Goal: Task Accomplishment & Management: Manage account settings

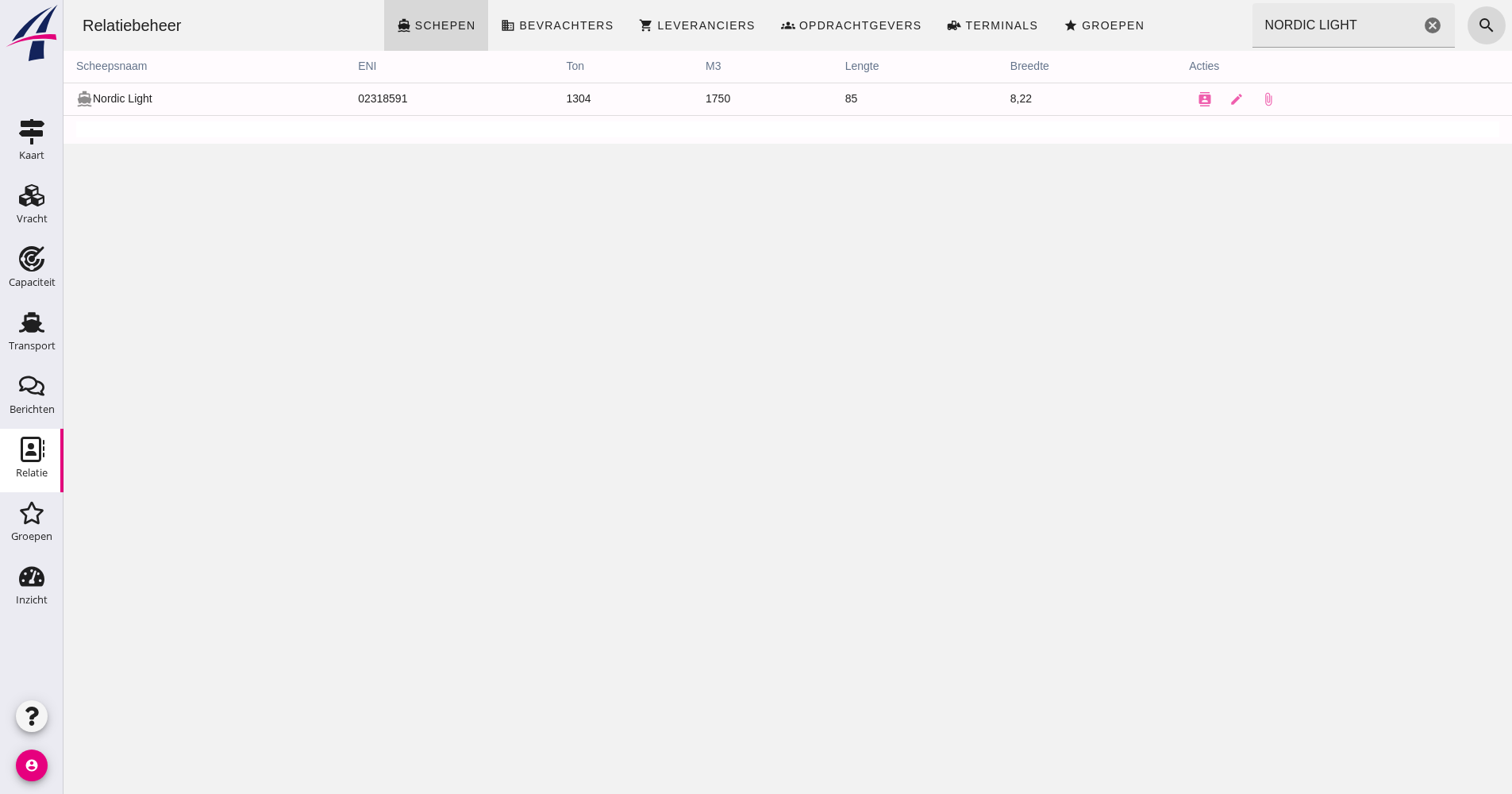
click input "NORDIC LIGHT"
drag, startPoint x: 1348, startPoint y: 26, endPoint x: 1210, endPoint y: 34, distance: 138.2
click div "Relatiebeheer directions_boat Schepen business Bevrachters shopping_cart Levera…"
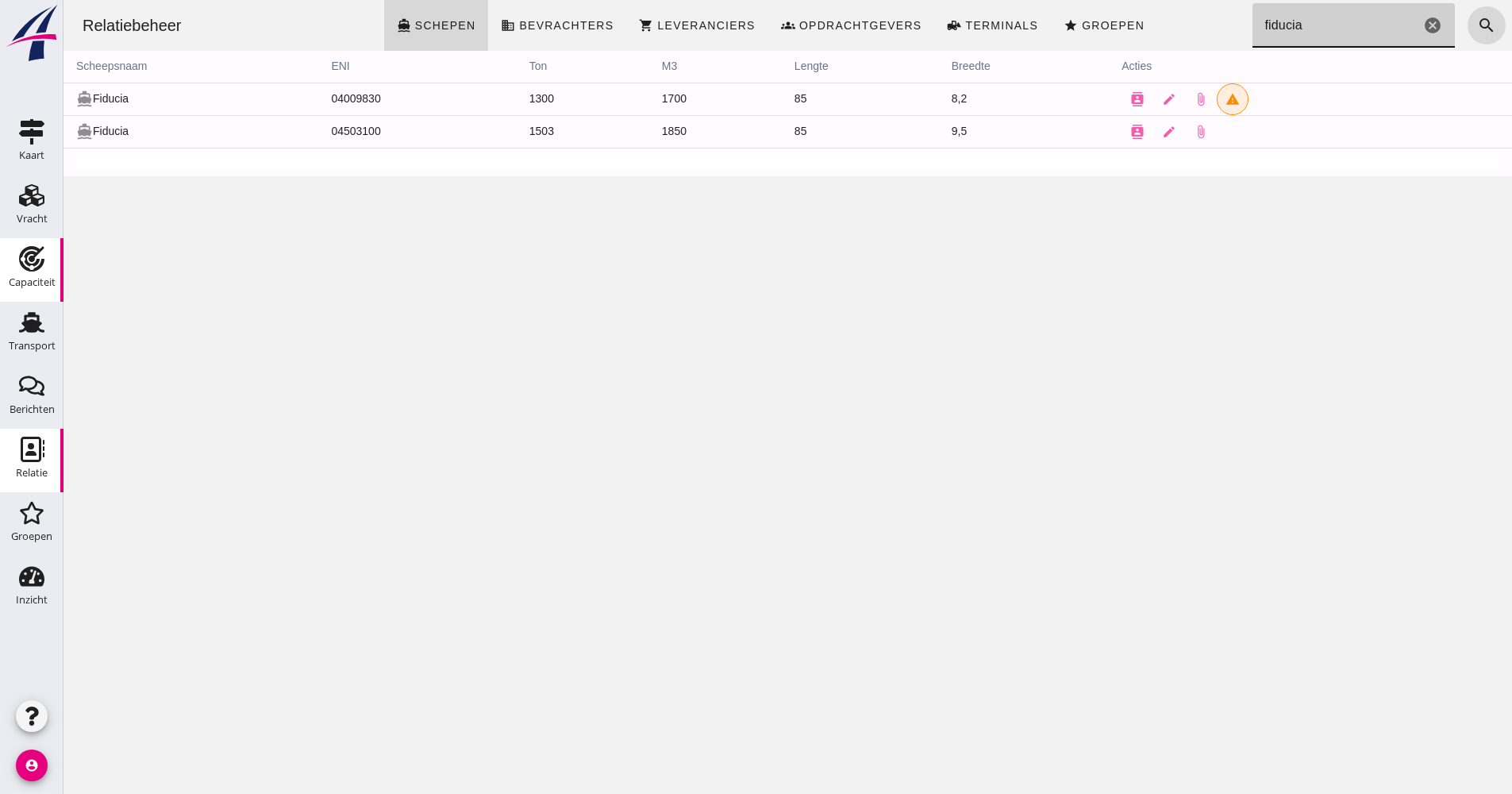
type input "fiducia"
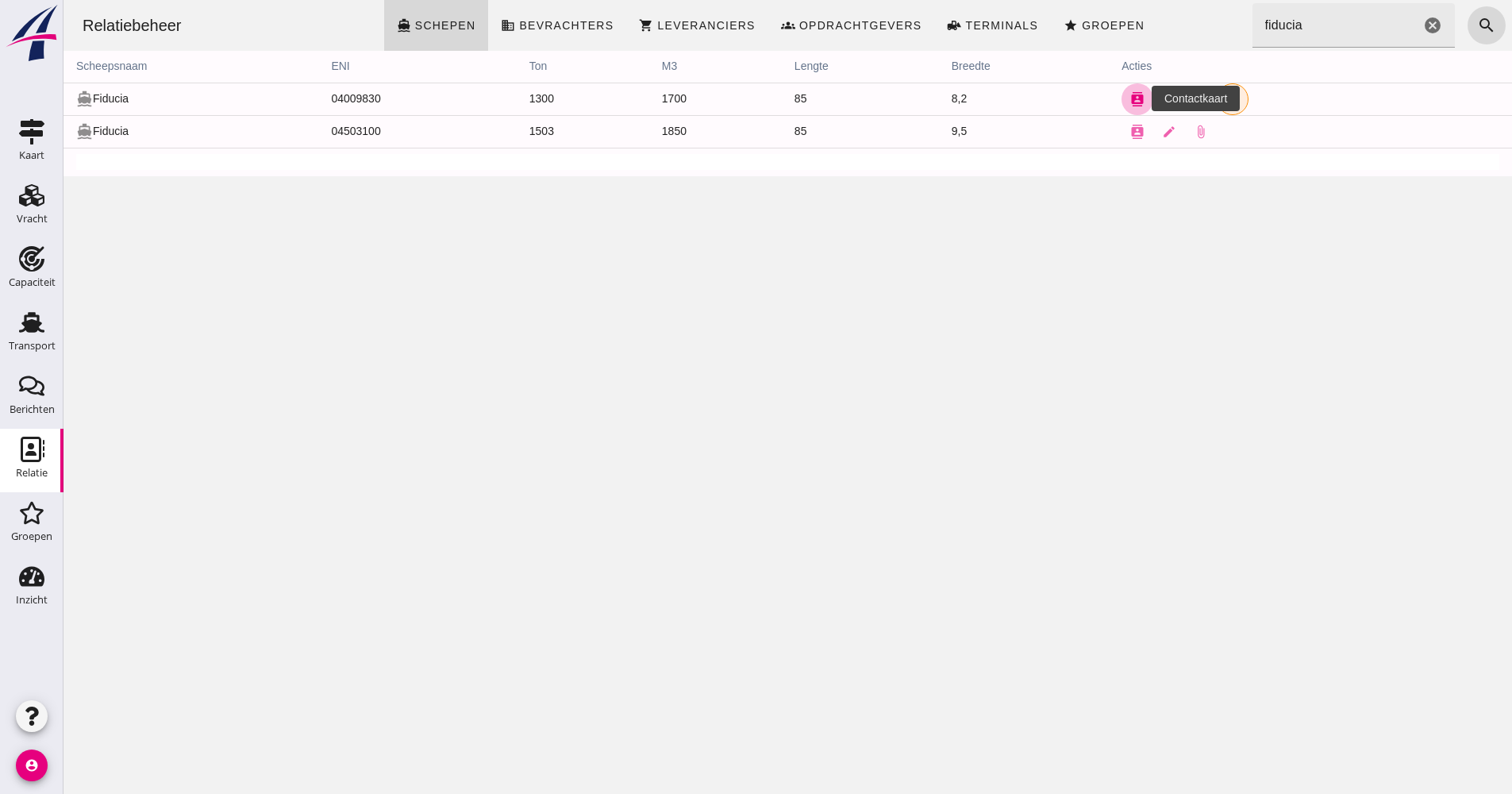
click at [1131, 101] on icon "contacts" at bounding box center [1138, 99] width 14 height 14
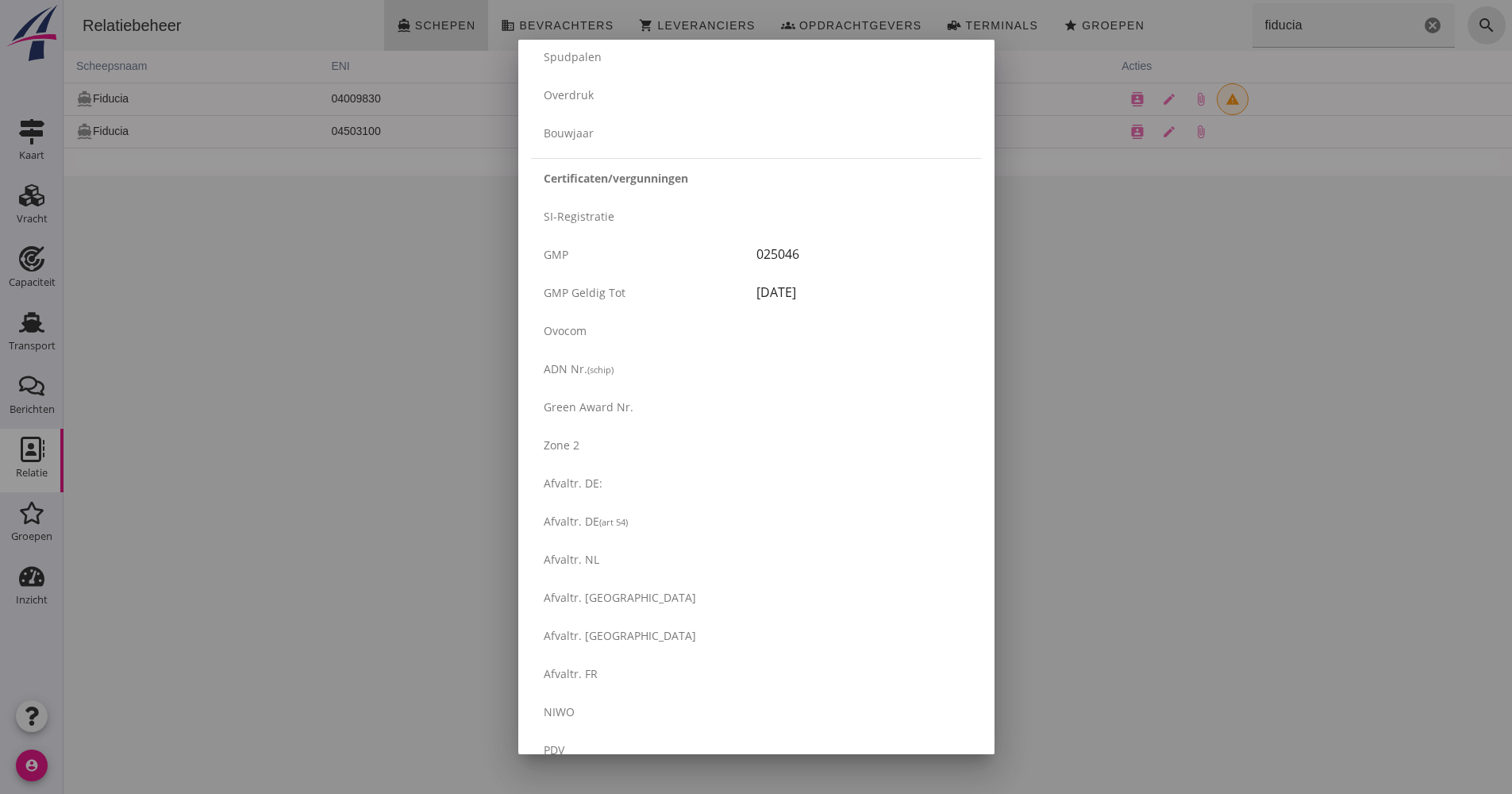
scroll to position [2512, 0]
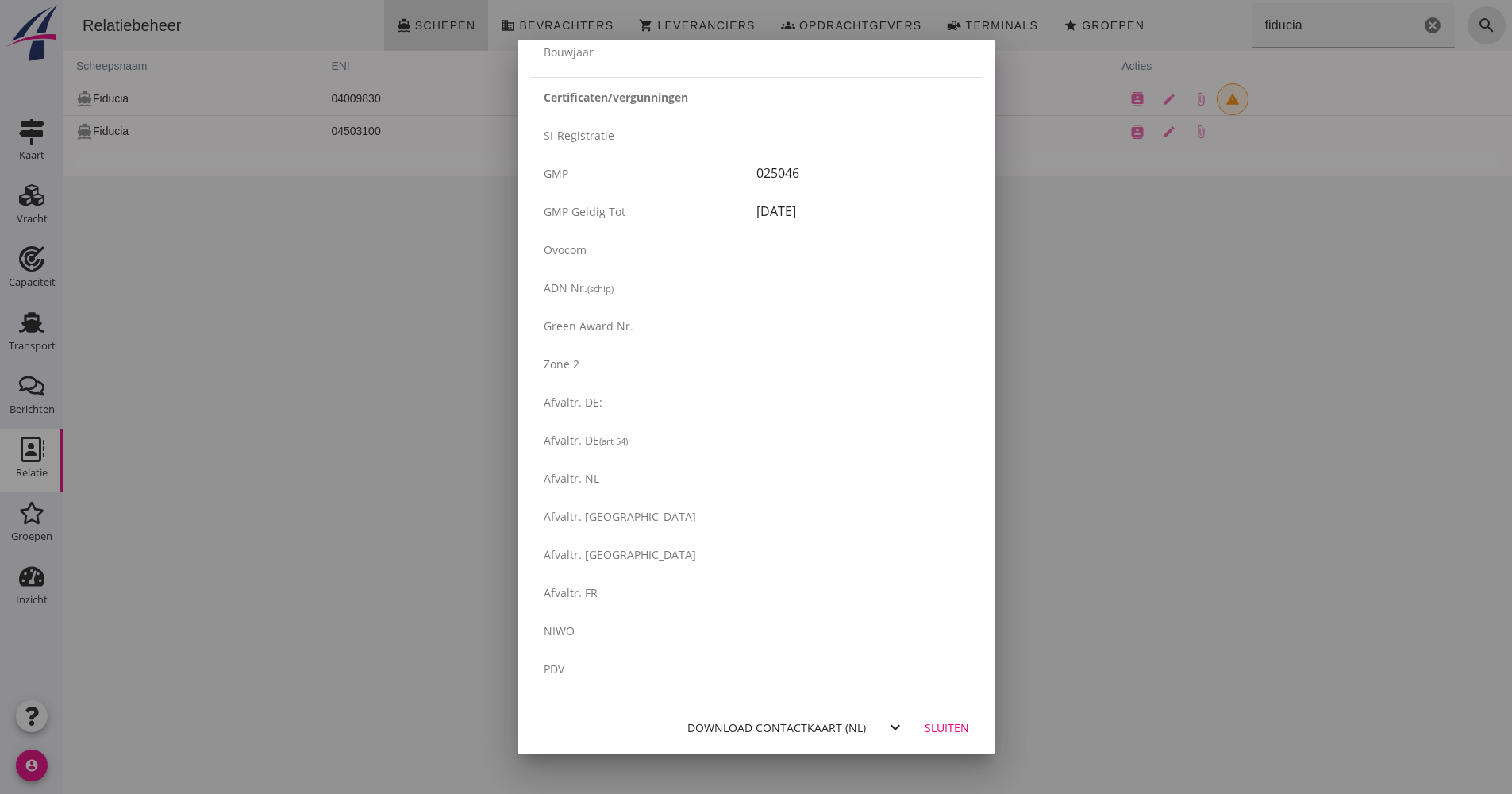
click at [1105, 667] on div at bounding box center [756, 397] width 1512 height 794
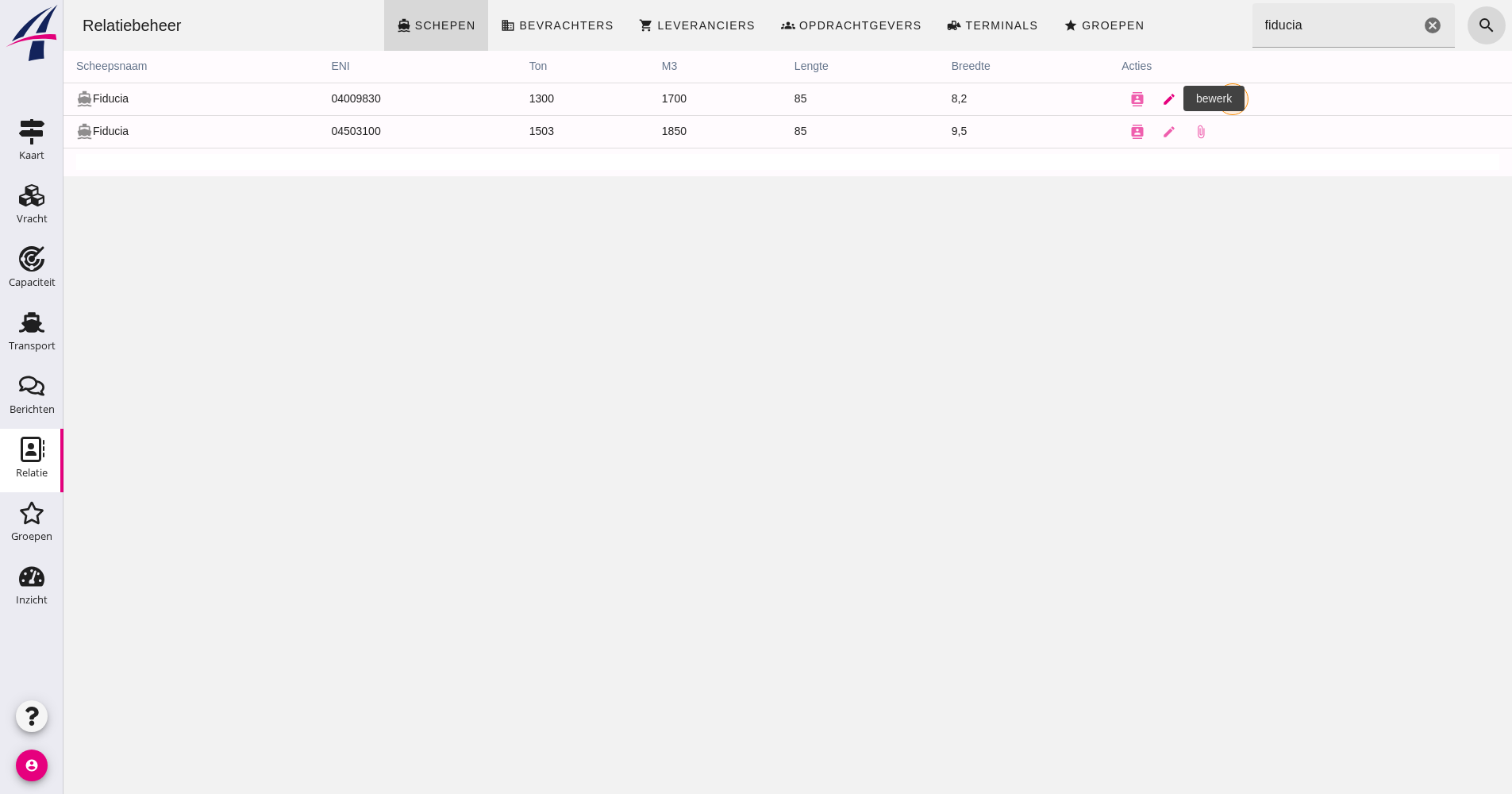
click at [1163, 94] on icon "edit" at bounding box center [1170, 99] width 14 height 14
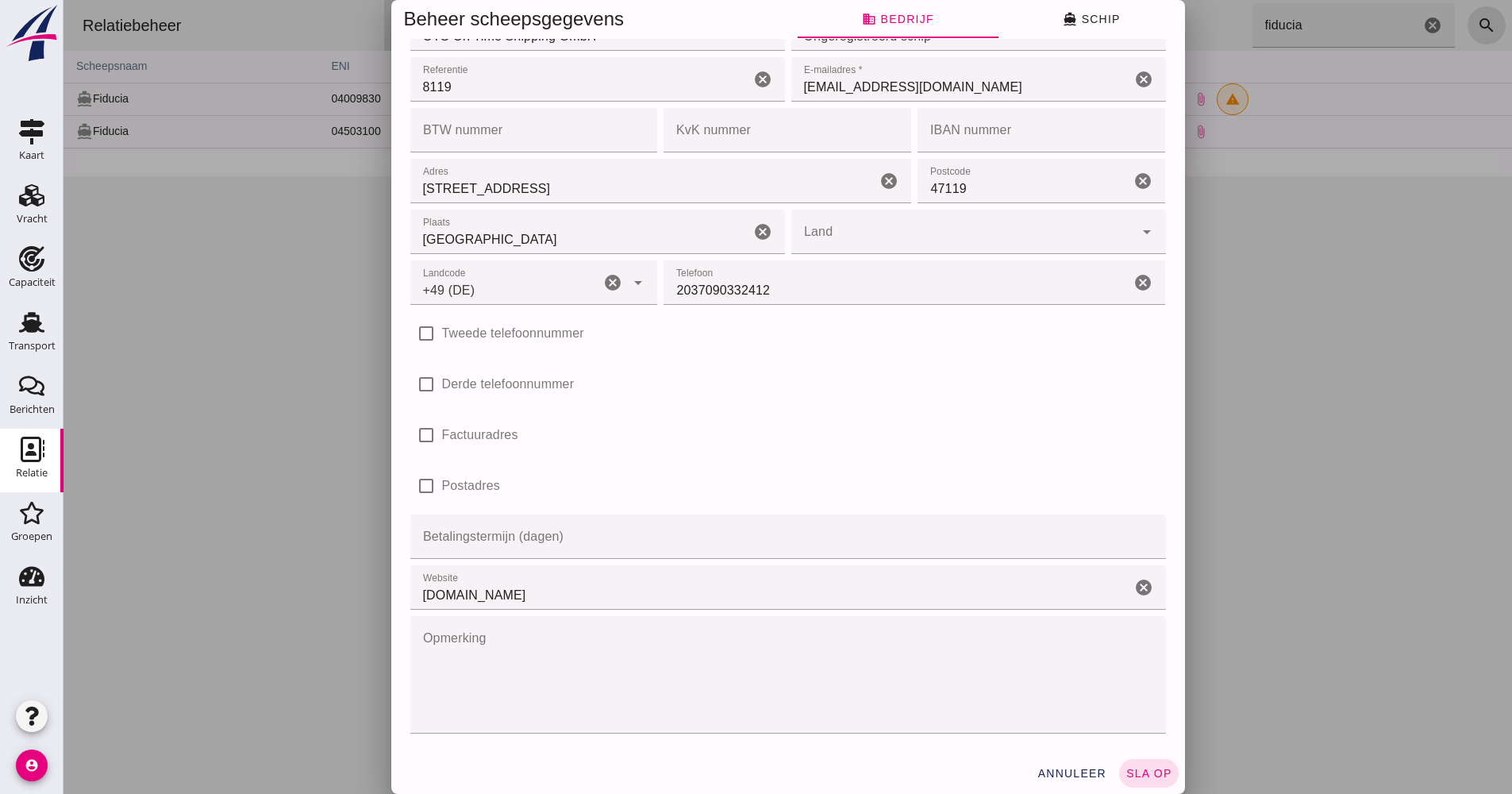
scroll to position [0, 0]
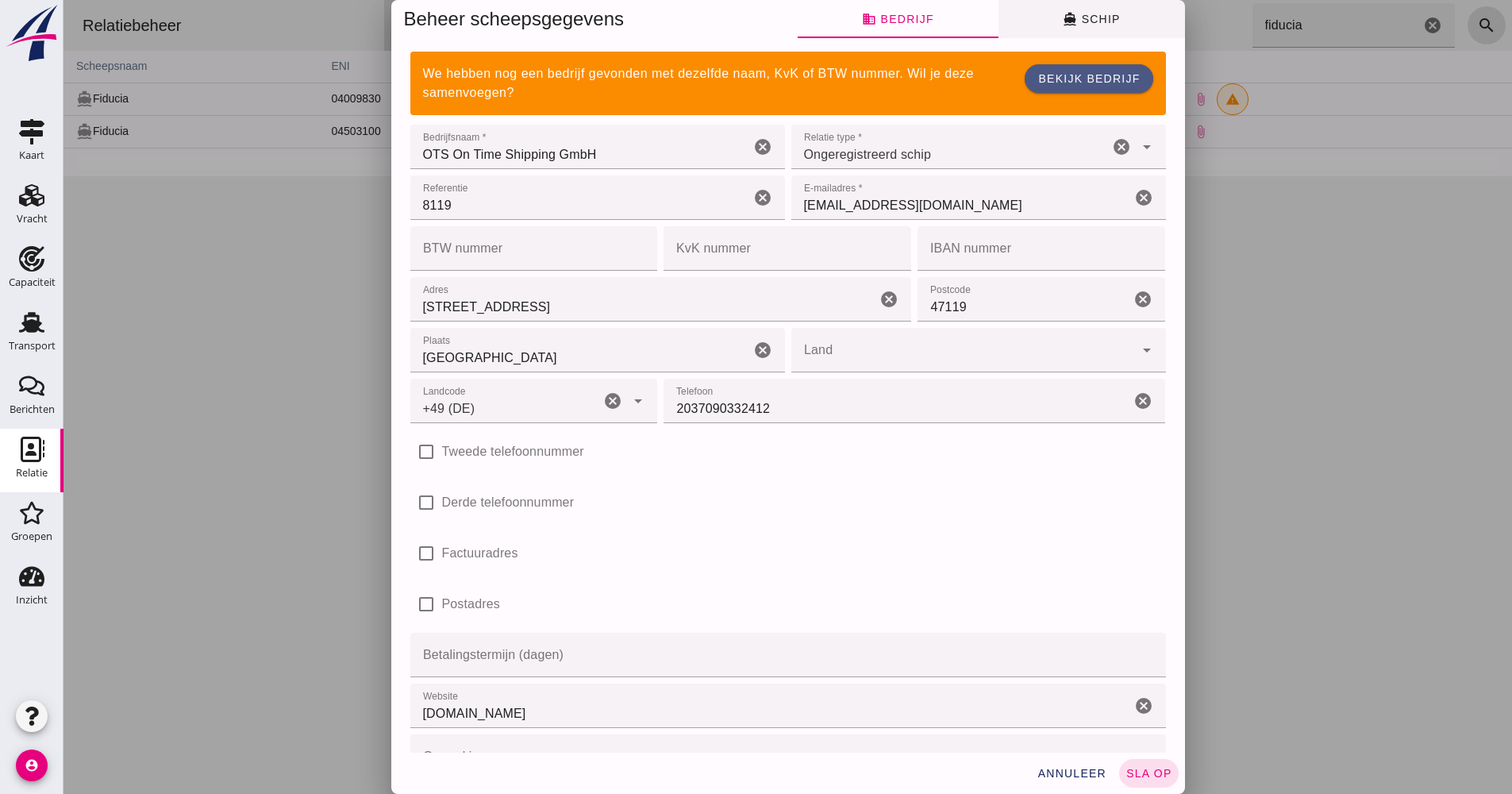
click button "directions_boat Schip"
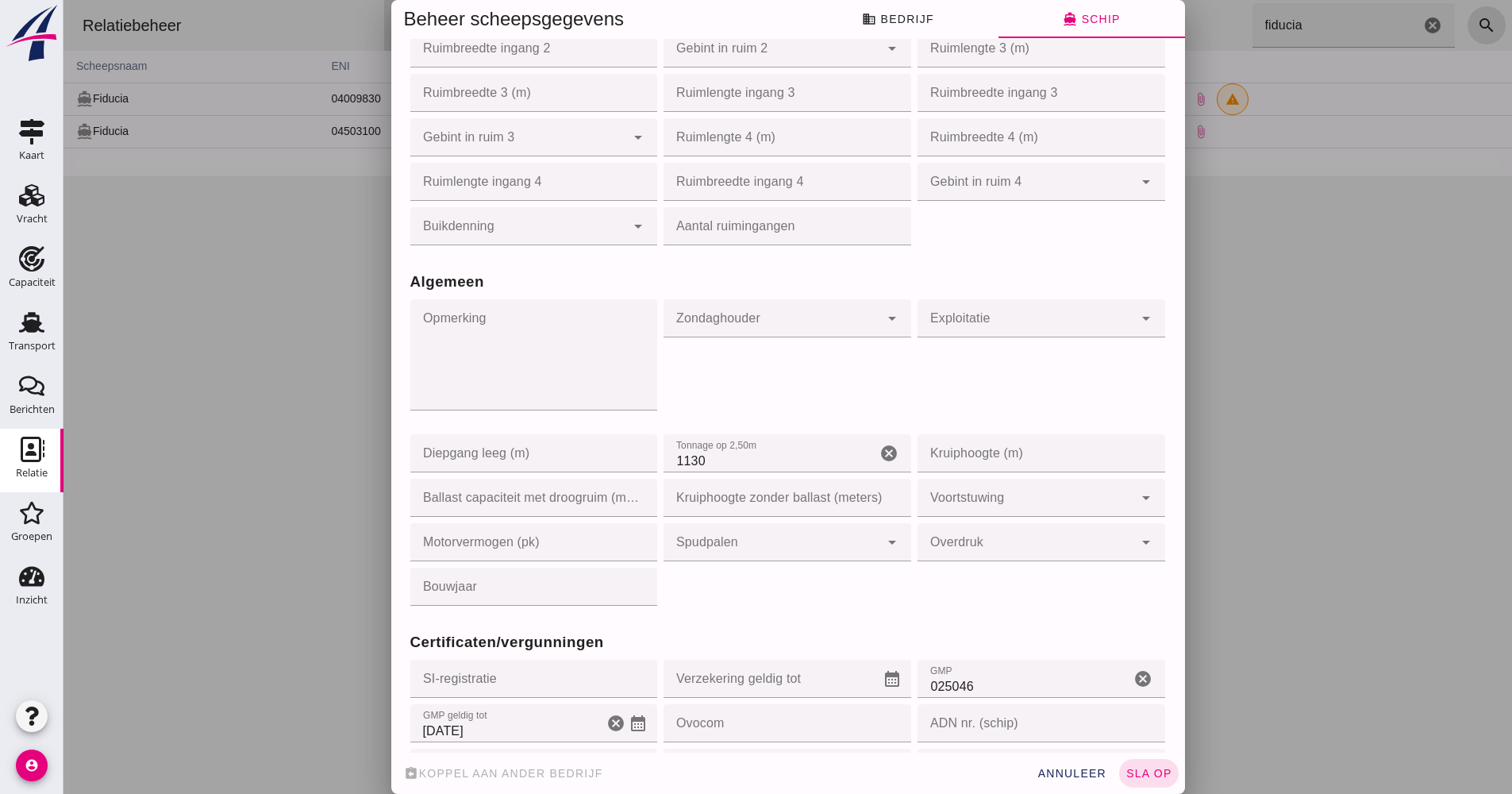
scroll to position [1191, 0]
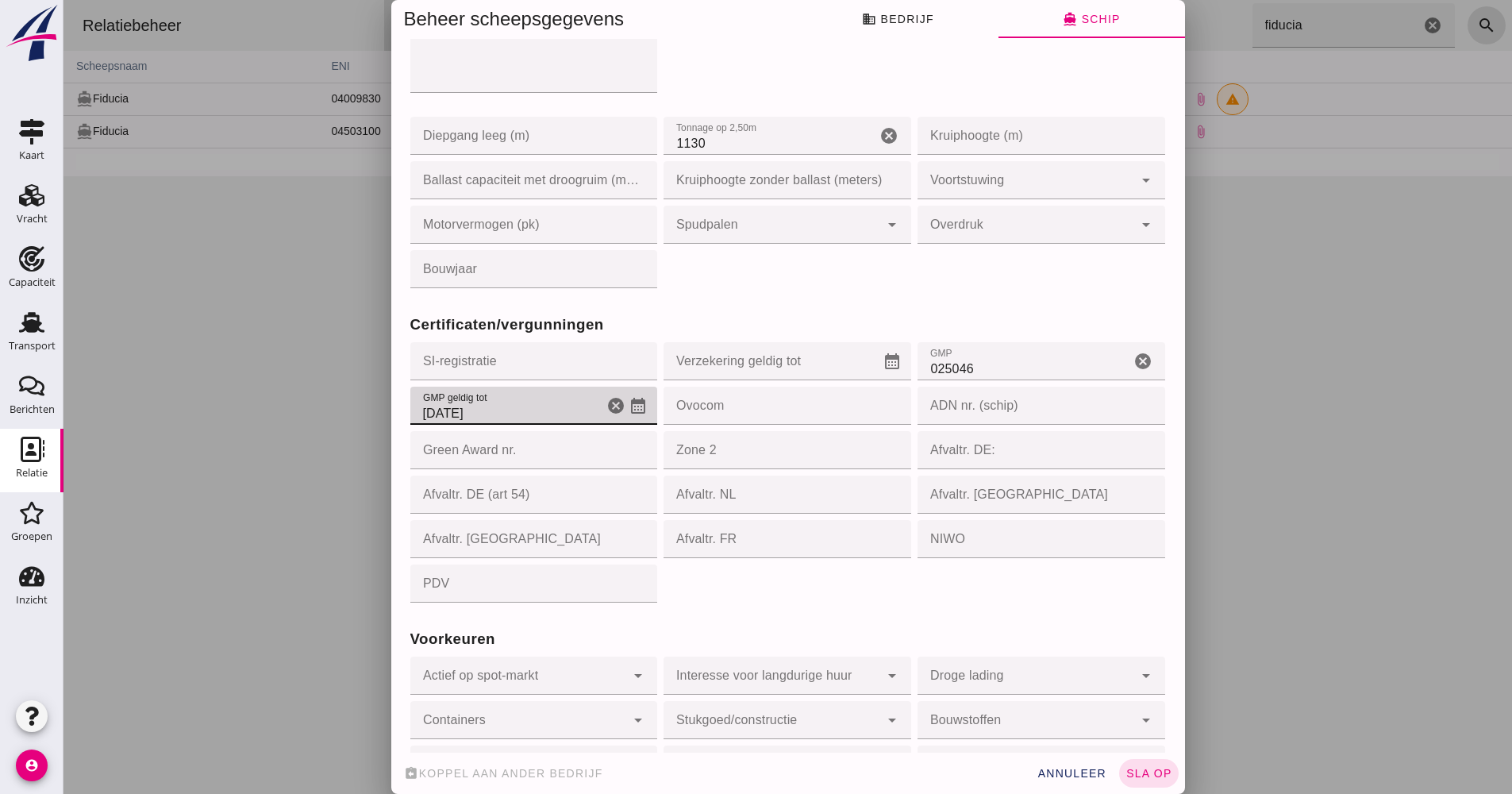
click input "[DATE]"
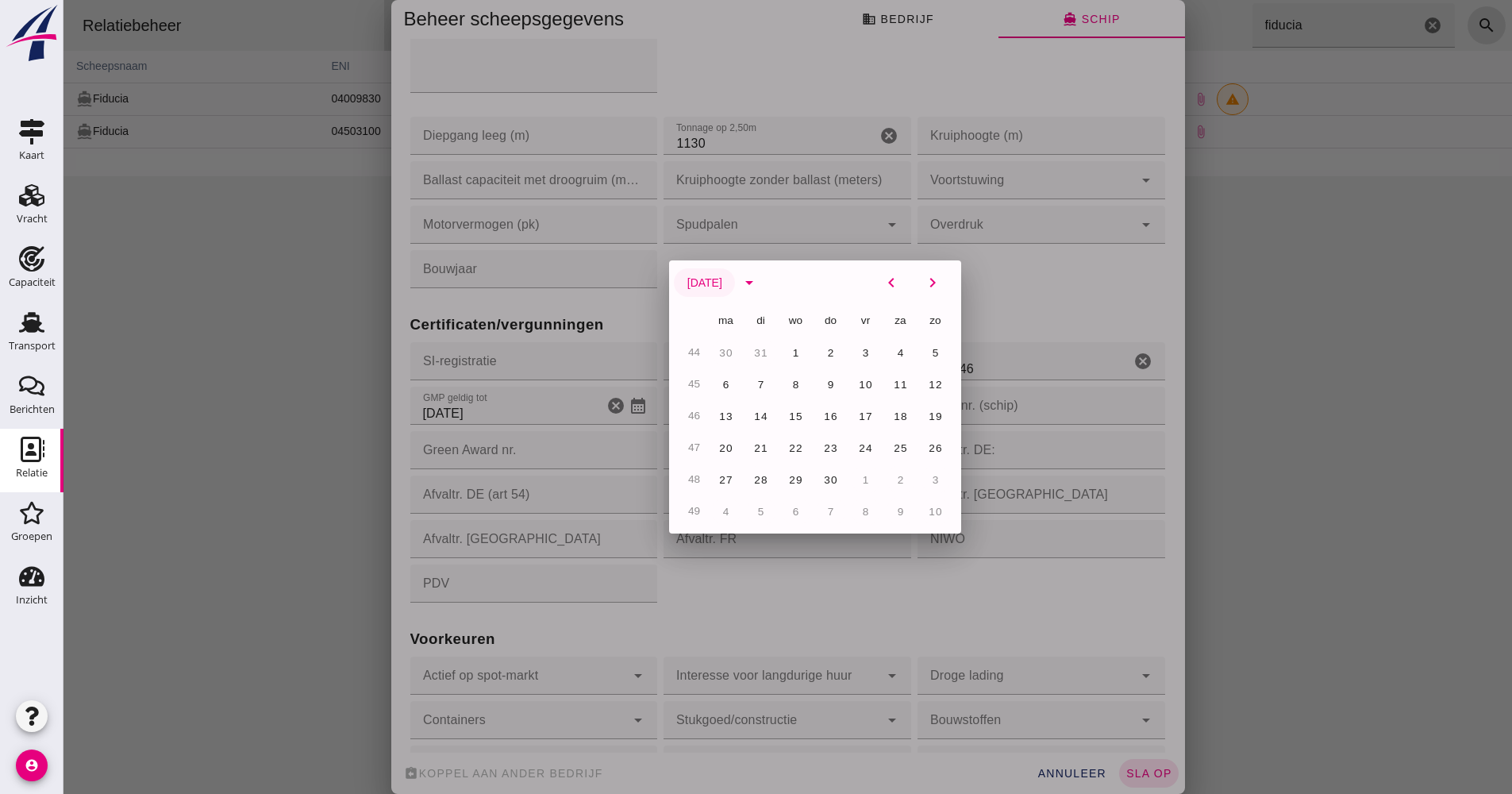
click span "[DATE]"
click at [759, 278] on icon "arrow_drop_down" at bounding box center [750, 283] width 19 height 19
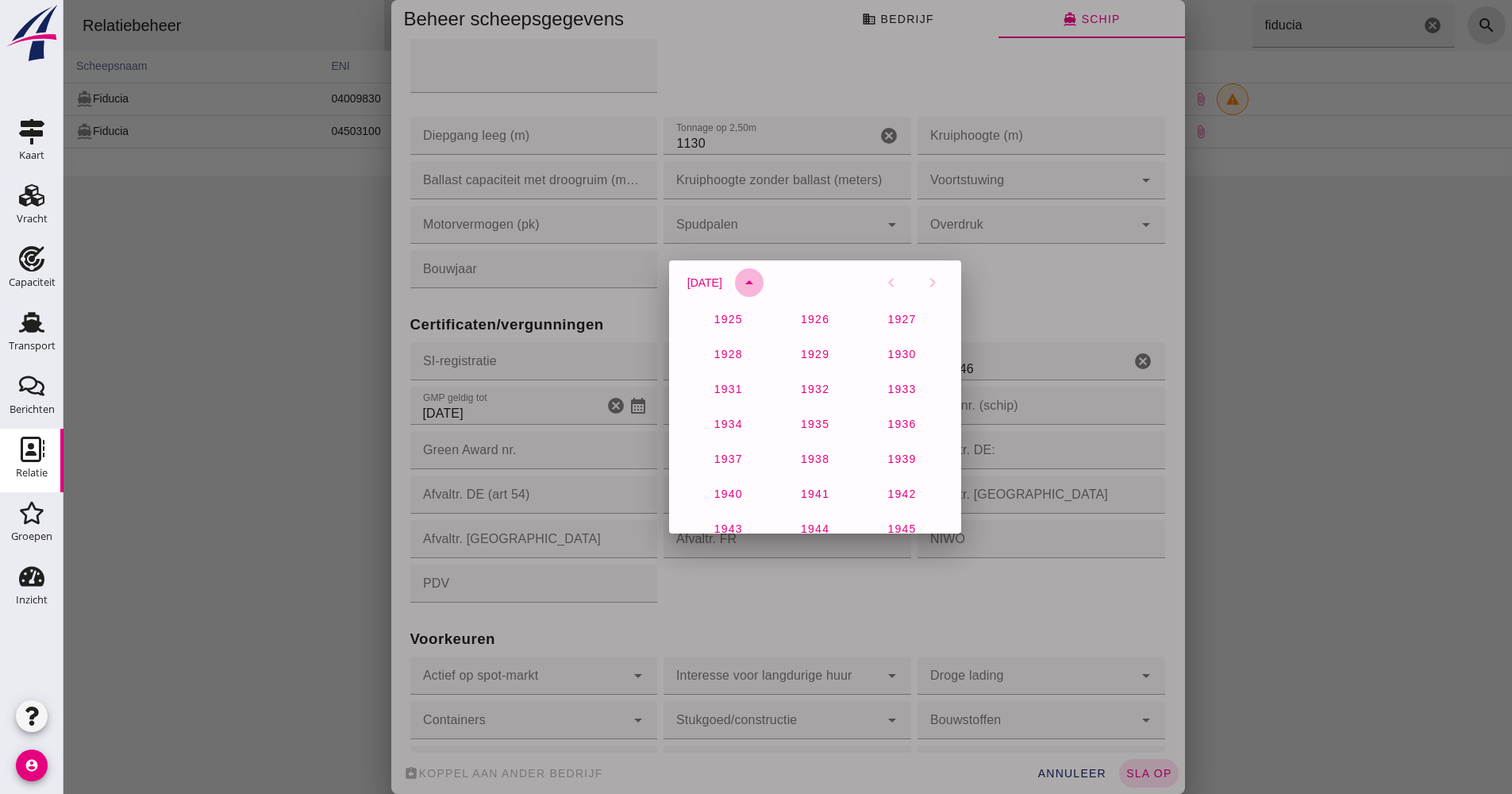
scroll to position [1018, 0]
click span "2025"
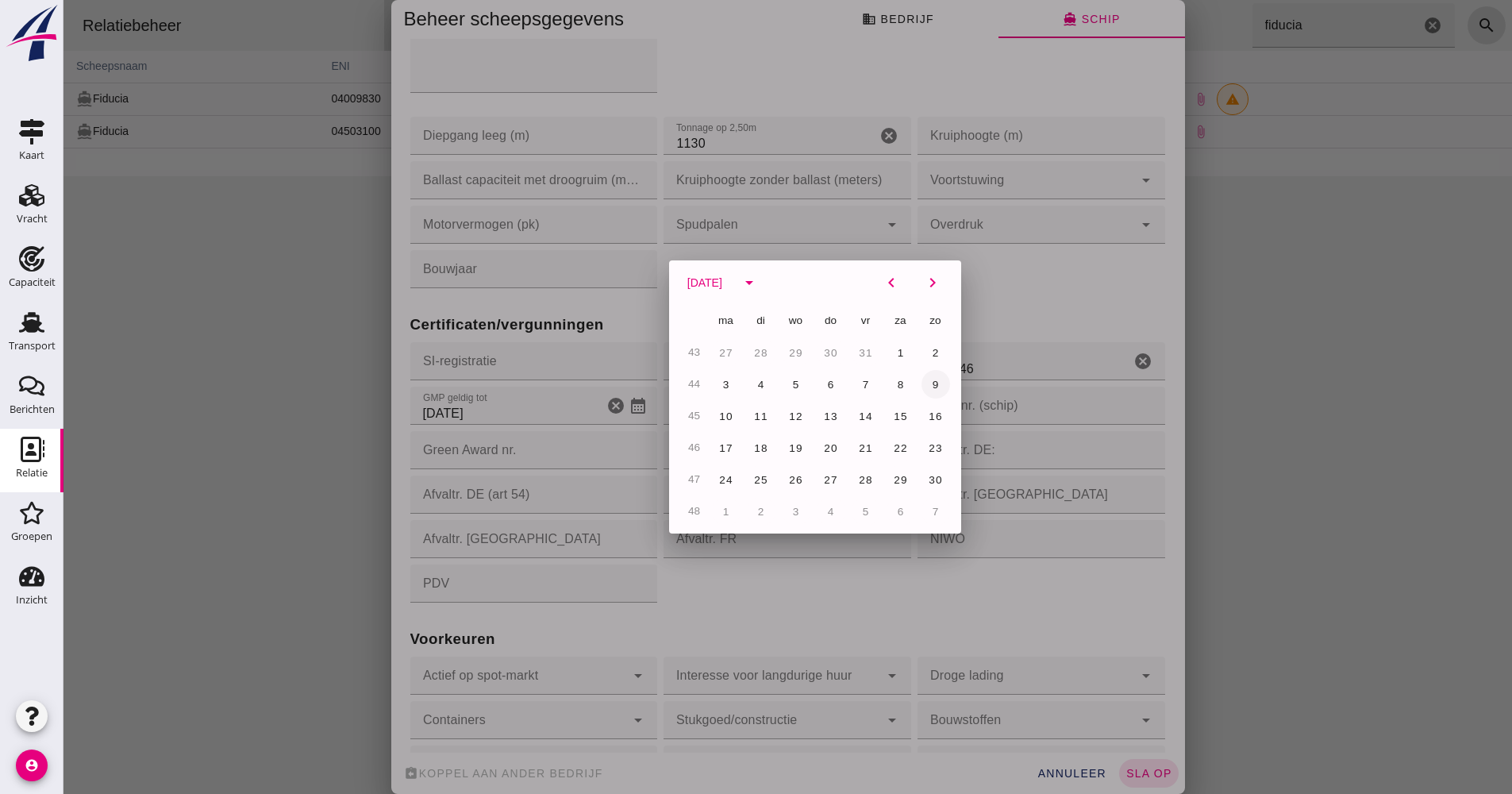
click span "9"
type input "[DATE]"
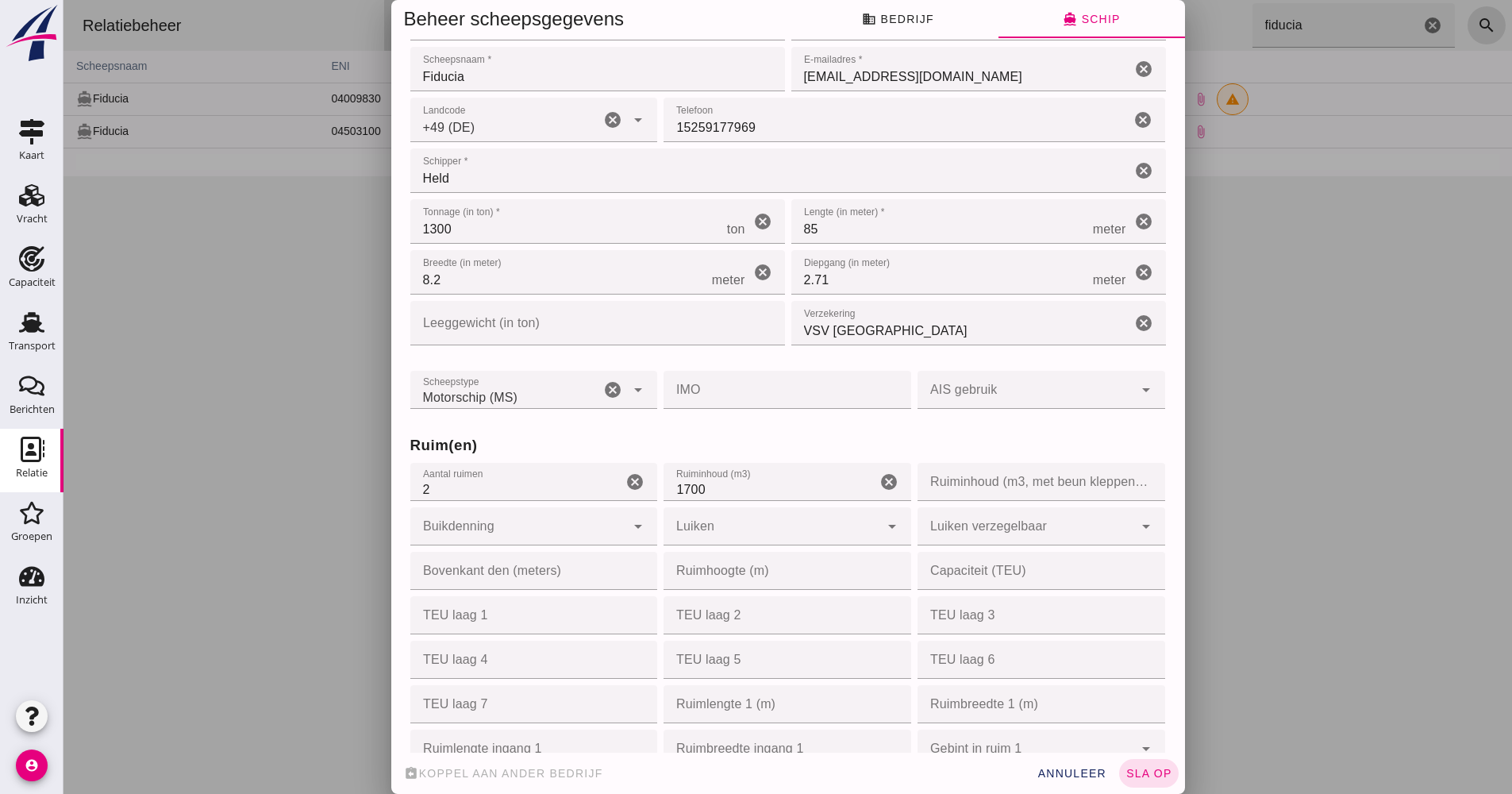
scroll to position [0, 0]
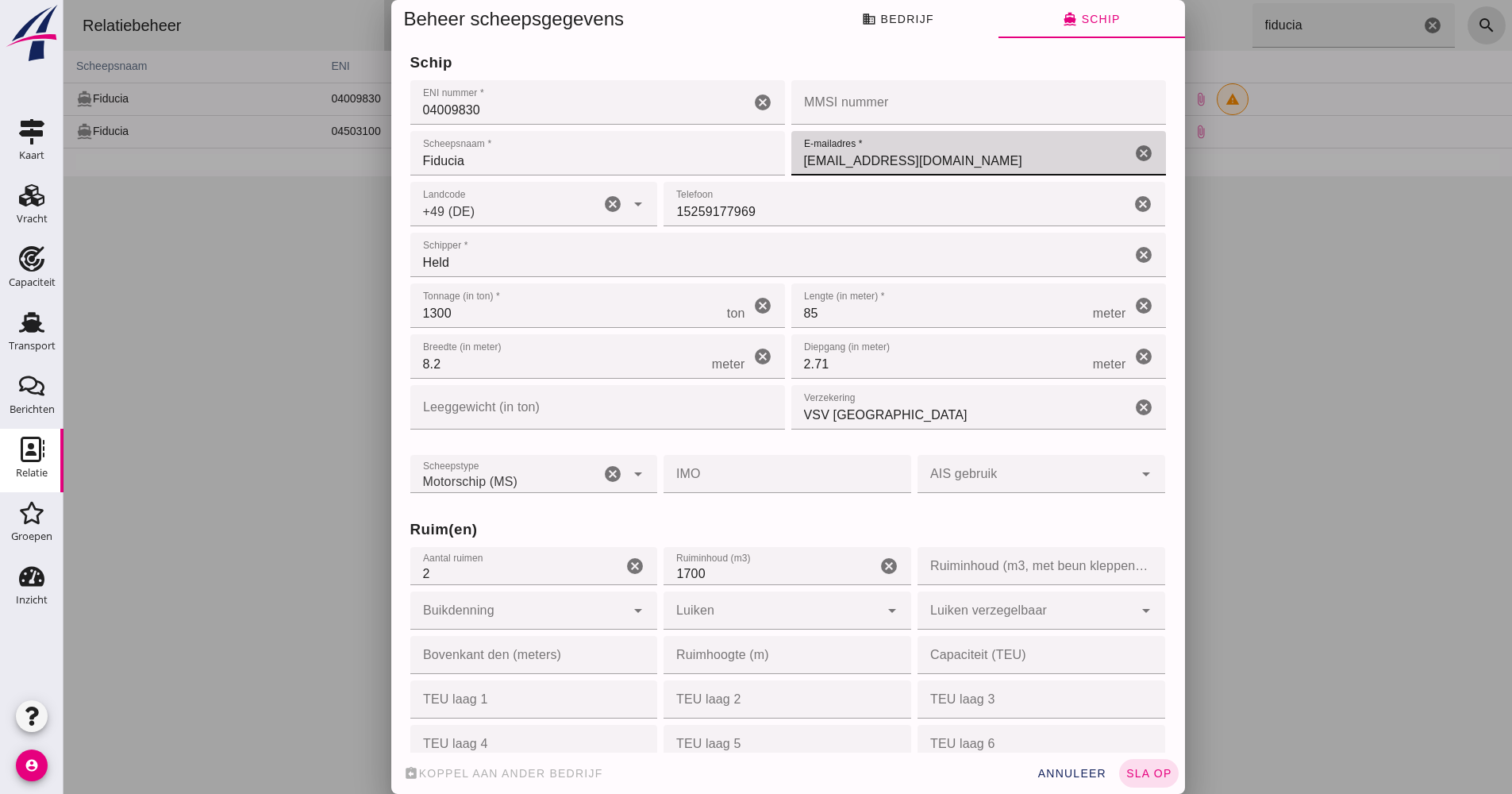
drag, startPoint x: 996, startPoint y: 162, endPoint x: 756, endPoint y: 169, distance: 240.1
click at [749, 178] on div "schip ENI nummer * ENI nummer * 04009830 cancel MMSI nummer MMSI nummer cancel …" at bounding box center [788, 204] width 762 height 51
paste input "[EMAIL_ADDRESS]"
type input "[EMAIL_ADDRESS][DOMAIN_NAME]"
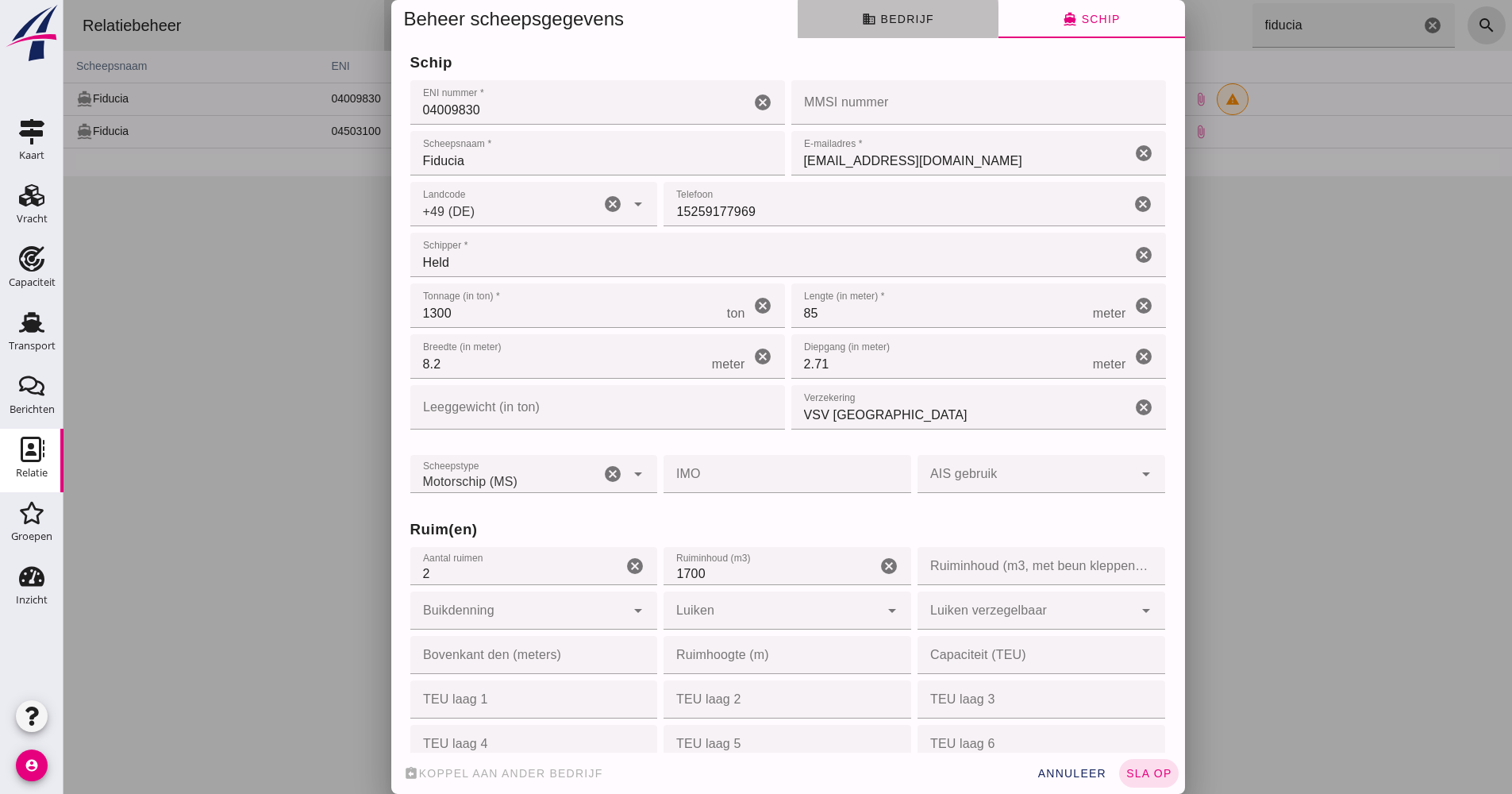
click button "business Bedrijf"
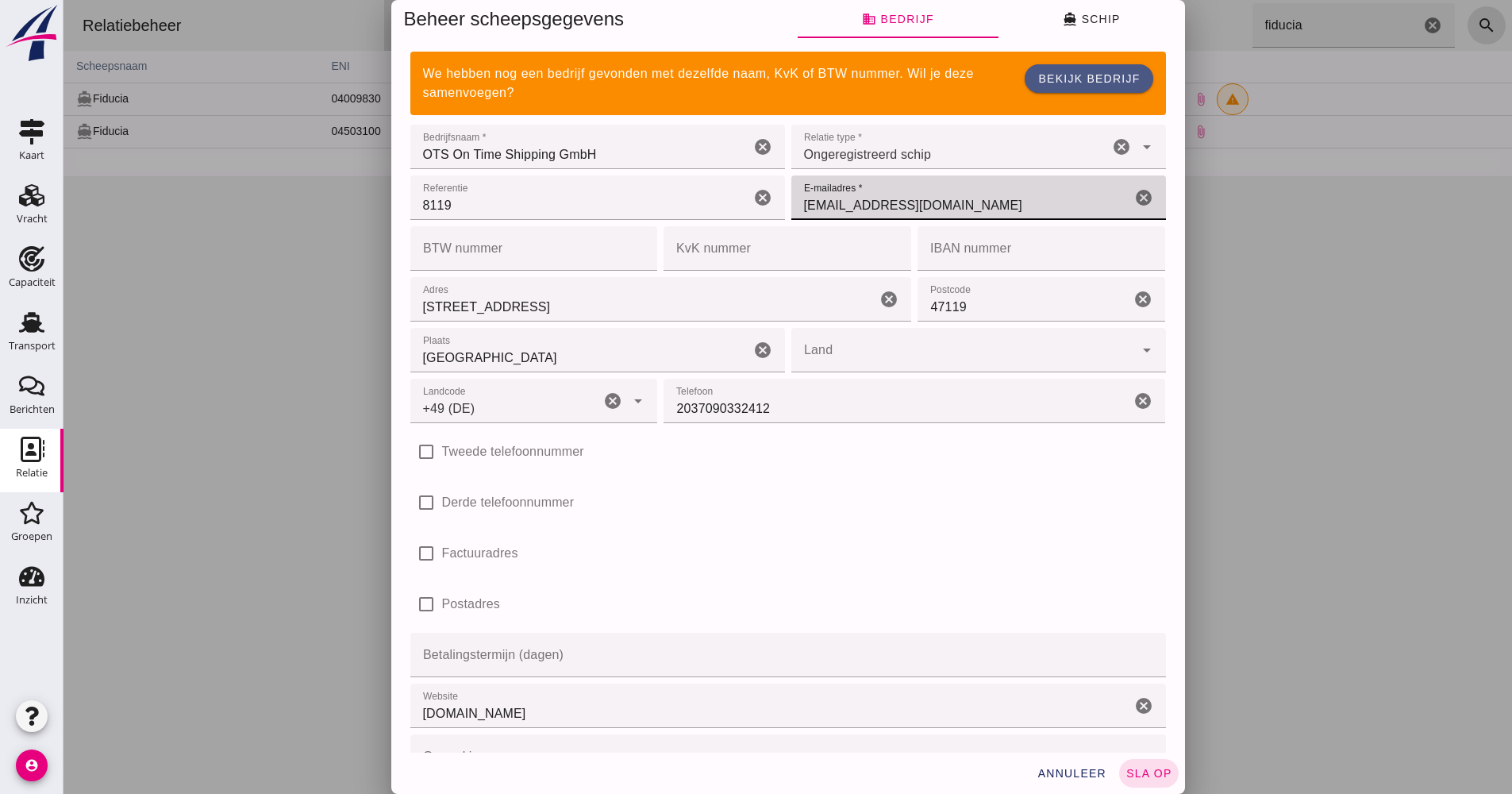
drag, startPoint x: 1012, startPoint y: 206, endPoint x: 848, endPoint y: 212, distance: 164.1
click at [768, 223] on div "Referentie Referentie 8119 cancel E-mailadres * E-mailadres * [EMAIL_ADDRESS][D…" at bounding box center [788, 249] width 762 height 51
paste input "[EMAIL_ADDRESS]"
type input "[EMAIL_ADDRESS][DOMAIN_NAME]"
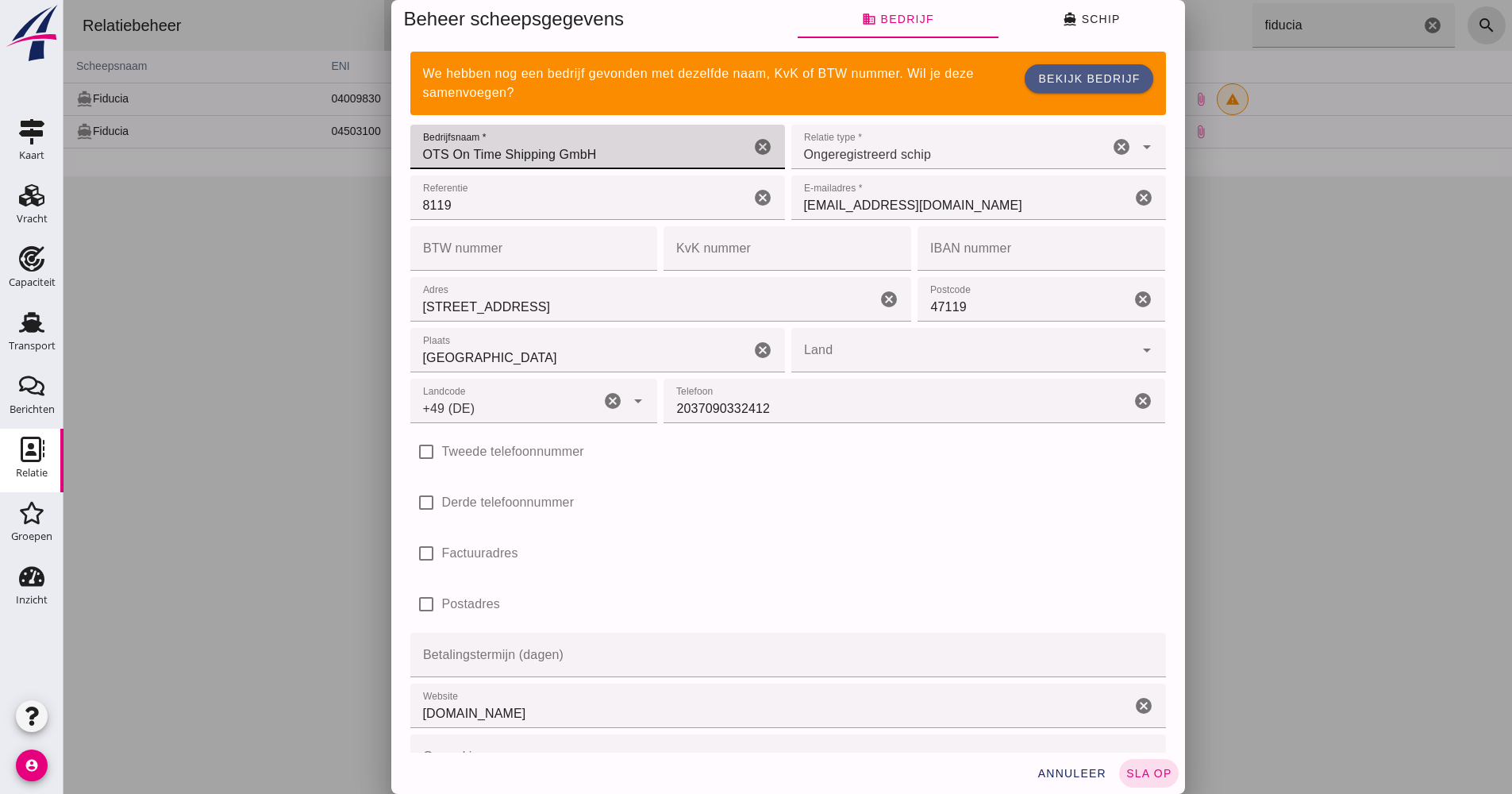
drag, startPoint x: 602, startPoint y: 152, endPoint x: 418, endPoint y: 166, distance: 184.5
click input "OTS On Time Shipping GmbH"
paste input "MS [PERSON_NAME][DEMOGRAPHIC_DATA]"
type input "MS [PERSON_NAME][DEMOGRAPHIC_DATA]"
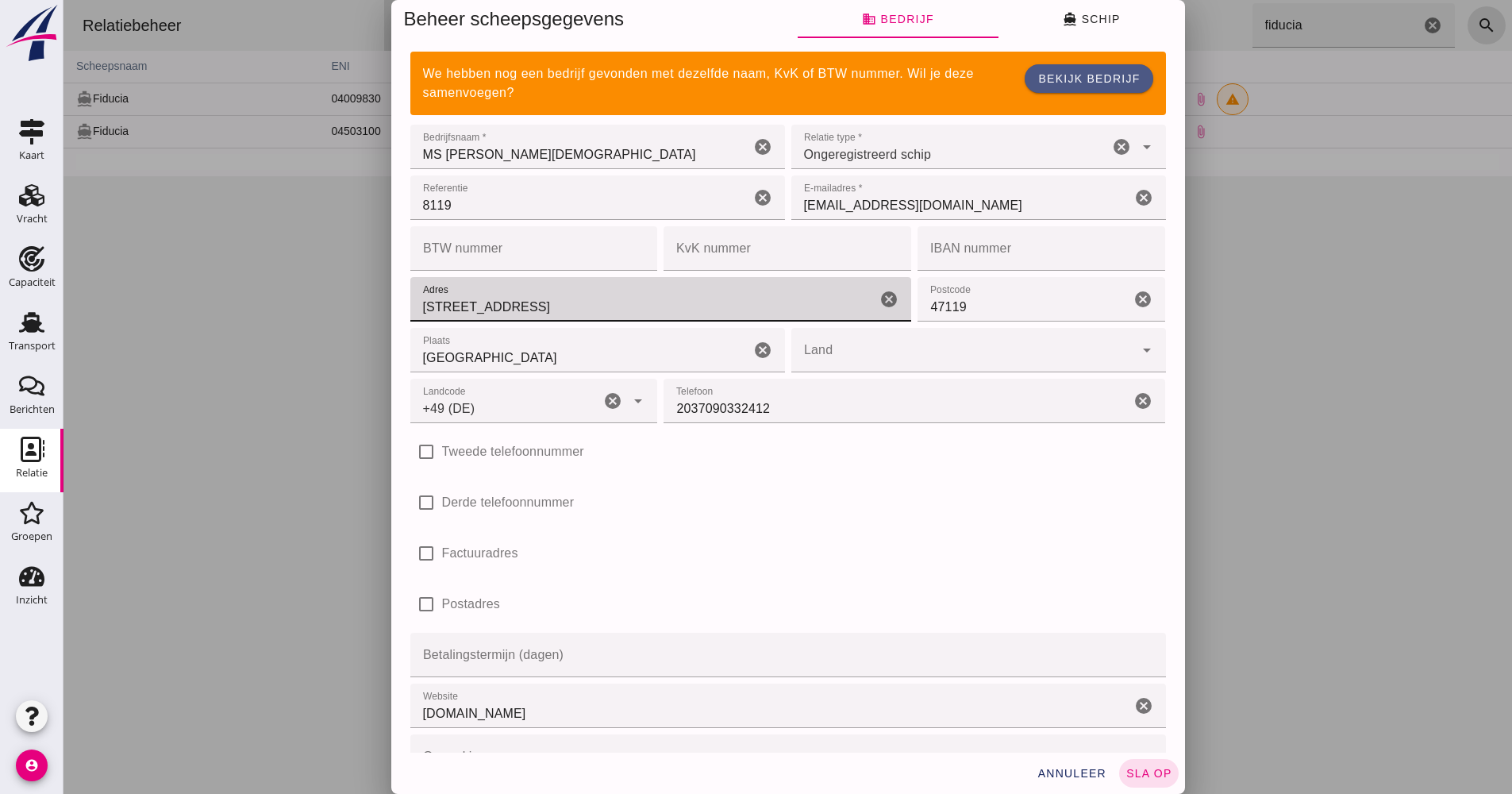
drag, startPoint x: 559, startPoint y: 312, endPoint x: 419, endPoint y: 315, distance: 140.0
click input "[STREET_ADDRESS]"
paste input "Ridderingsesch 20"
type input "Ridderingsesch 20"
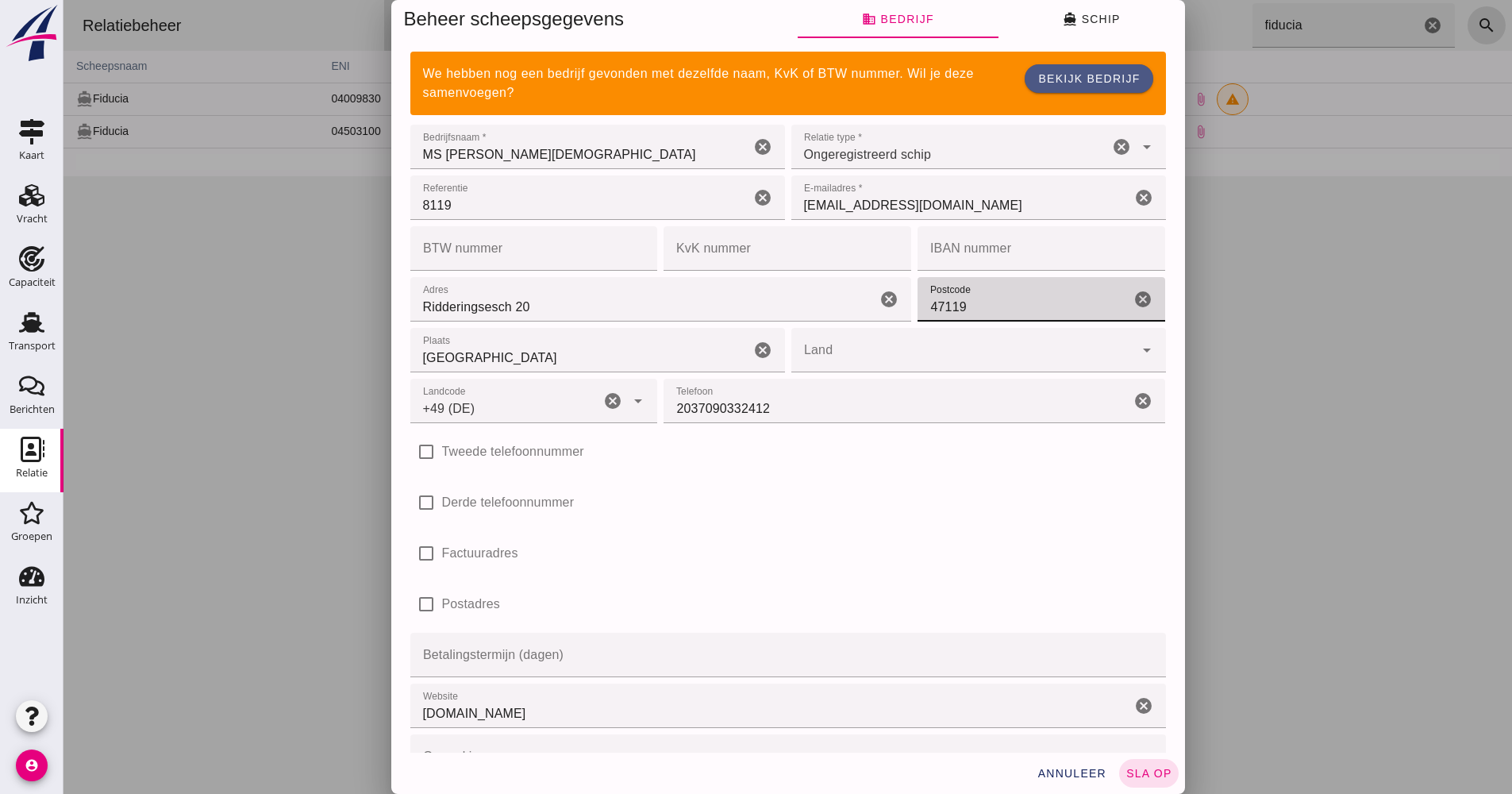
drag, startPoint x: 986, startPoint y: 292, endPoint x: 895, endPoint y: 296, distance: 91.1
click at [895, 376] on div "Adres Adres Ridderingsesch 20 cancel Postcode Postcode 47119 cancel Plaats Plaa…" at bounding box center [788, 401] width 762 height 51
paste input "9733"
type input "49733"
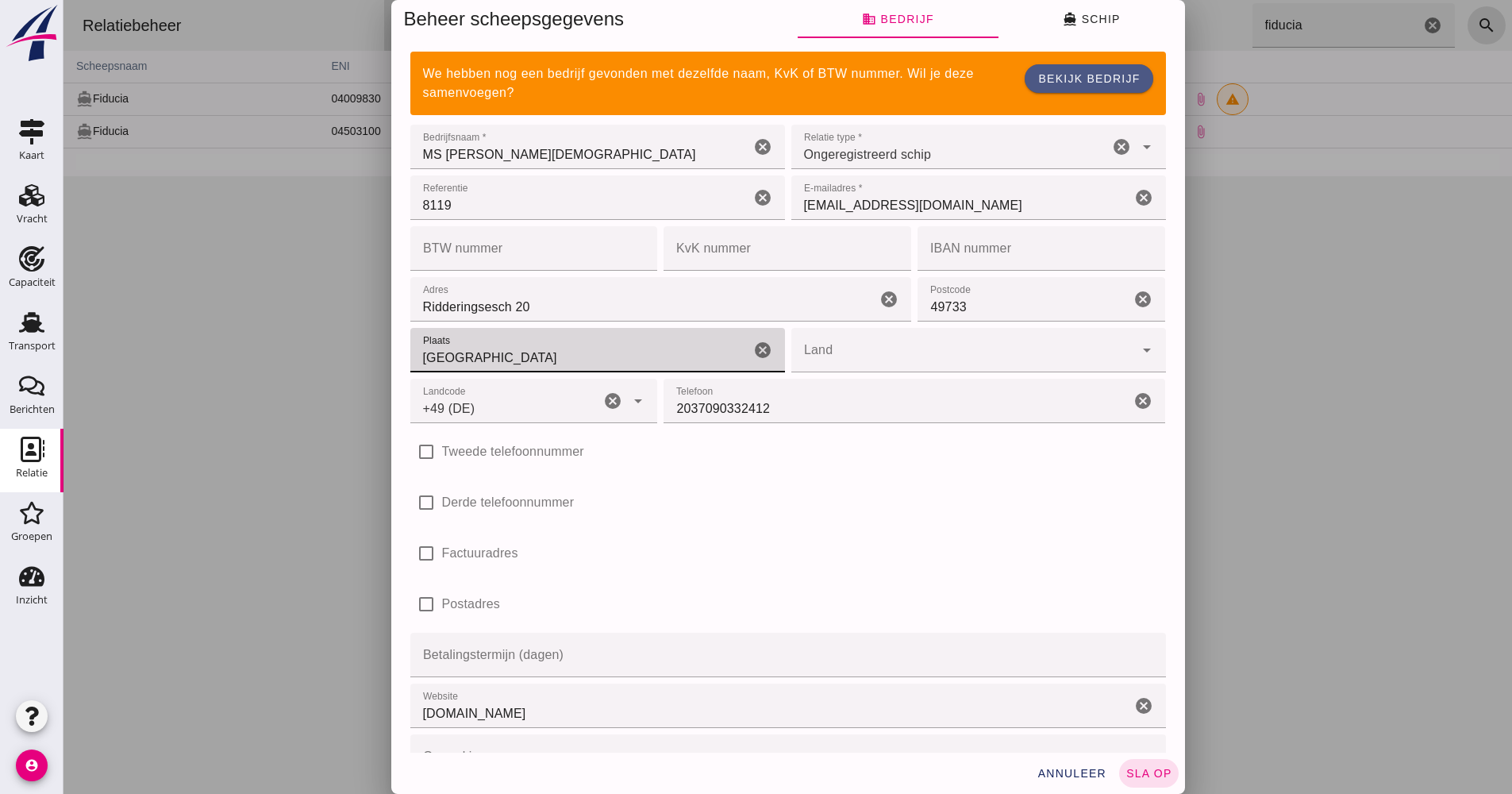
drag, startPoint x: 479, startPoint y: 358, endPoint x: 418, endPoint y: 361, distance: 61.1
click input "[GEOGRAPHIC_DATA]"
type input "Haren"
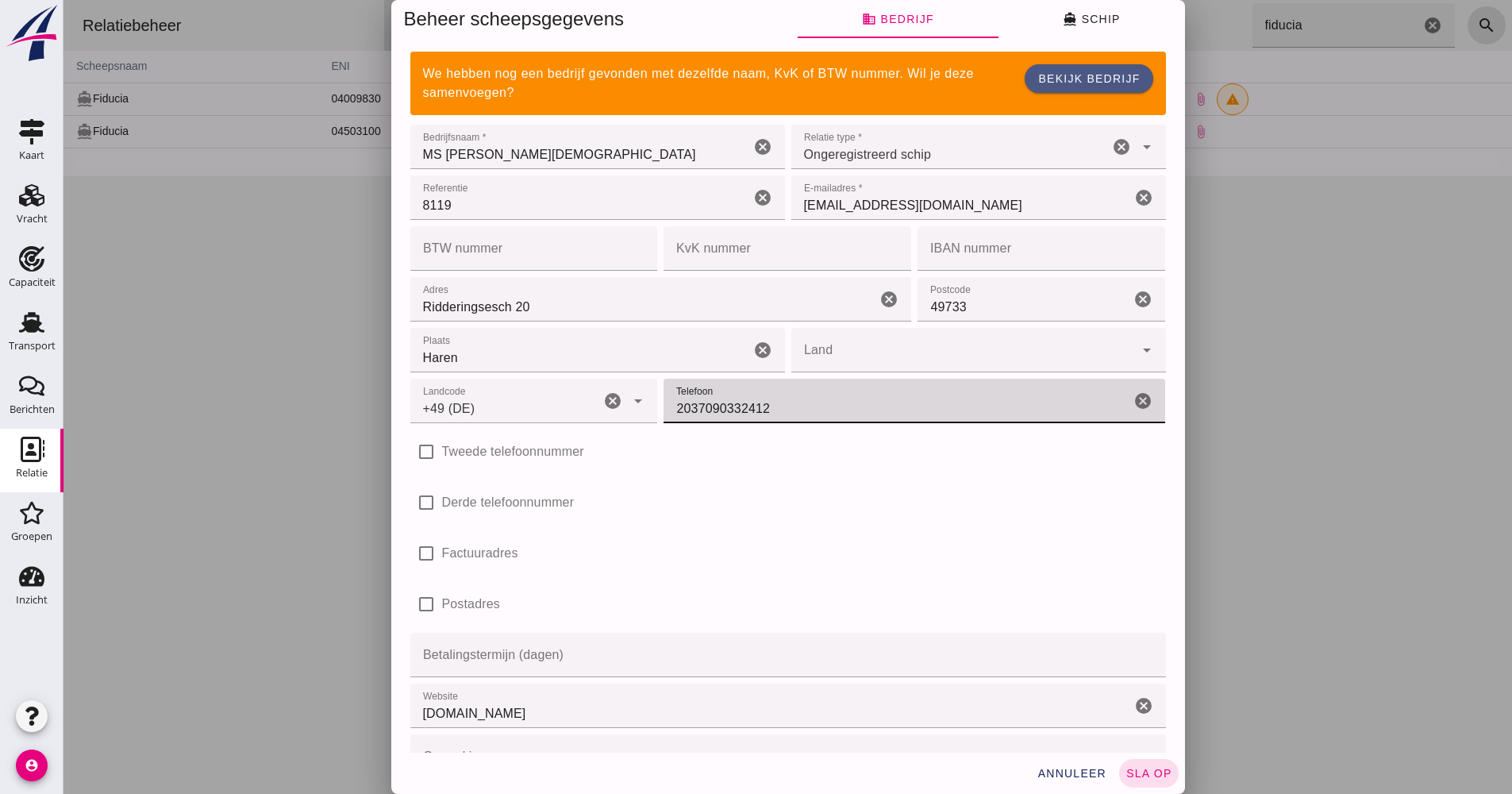
drag, startPoint x: 781, startPoint y: 410, endPoint x: 648, endPoint y: 408, distance: 133.0
click at [636, 427] on div "Landcode Landcode +49 (DE) +49 (DE) cancel arrow_drop_down Telefoon Telefoon 20…" at bounding box center [788, 452] width 762 height 51
paste input "0049 173 51 20 234"
drag, startPoint x: 699, startPoint y: 408, endPoint x: 641, endPoint y: 417, distance: 58.7
click at [641, 427] on div "Landcode Landcode +49 (DE) +49 (DE) cancel arrow_drop_down Telefoon Telefoon 00…" at bounding box center [788, 452] width 762 height 51
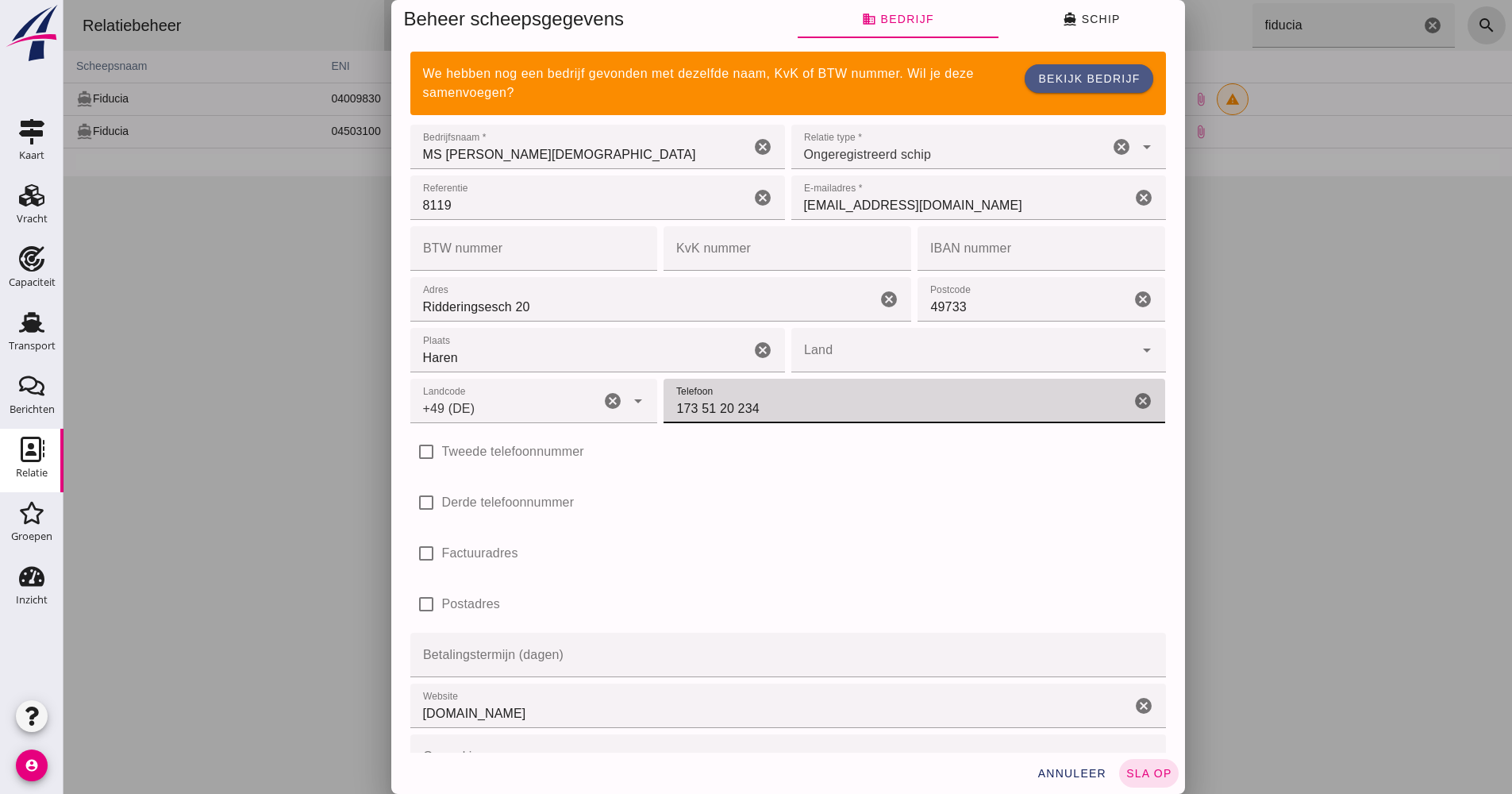
drag, startPoint x: 772, startPoint y: 413, endPoint x: 623, endPoint y: 403, distance: 149.3
click at [623, 427] on div "Landcode Landcode +49 (DE) +49 (DE) cancel arrow_drop_down Telefoon Telefoon 17…" at bounding box center [788, 452] width 762 height 51
type input "173 51 20 234"
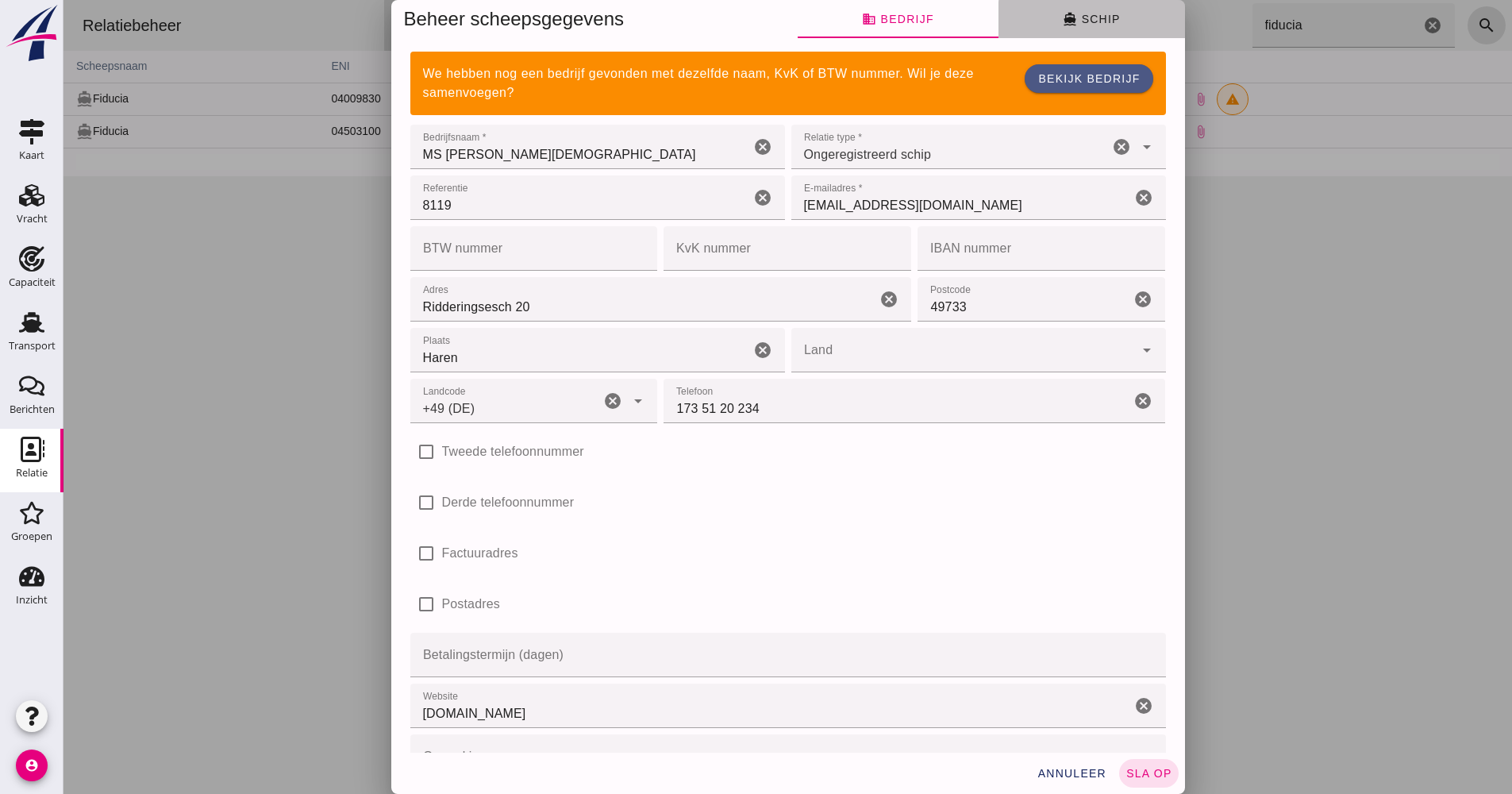
click button "directions_boat Schip"
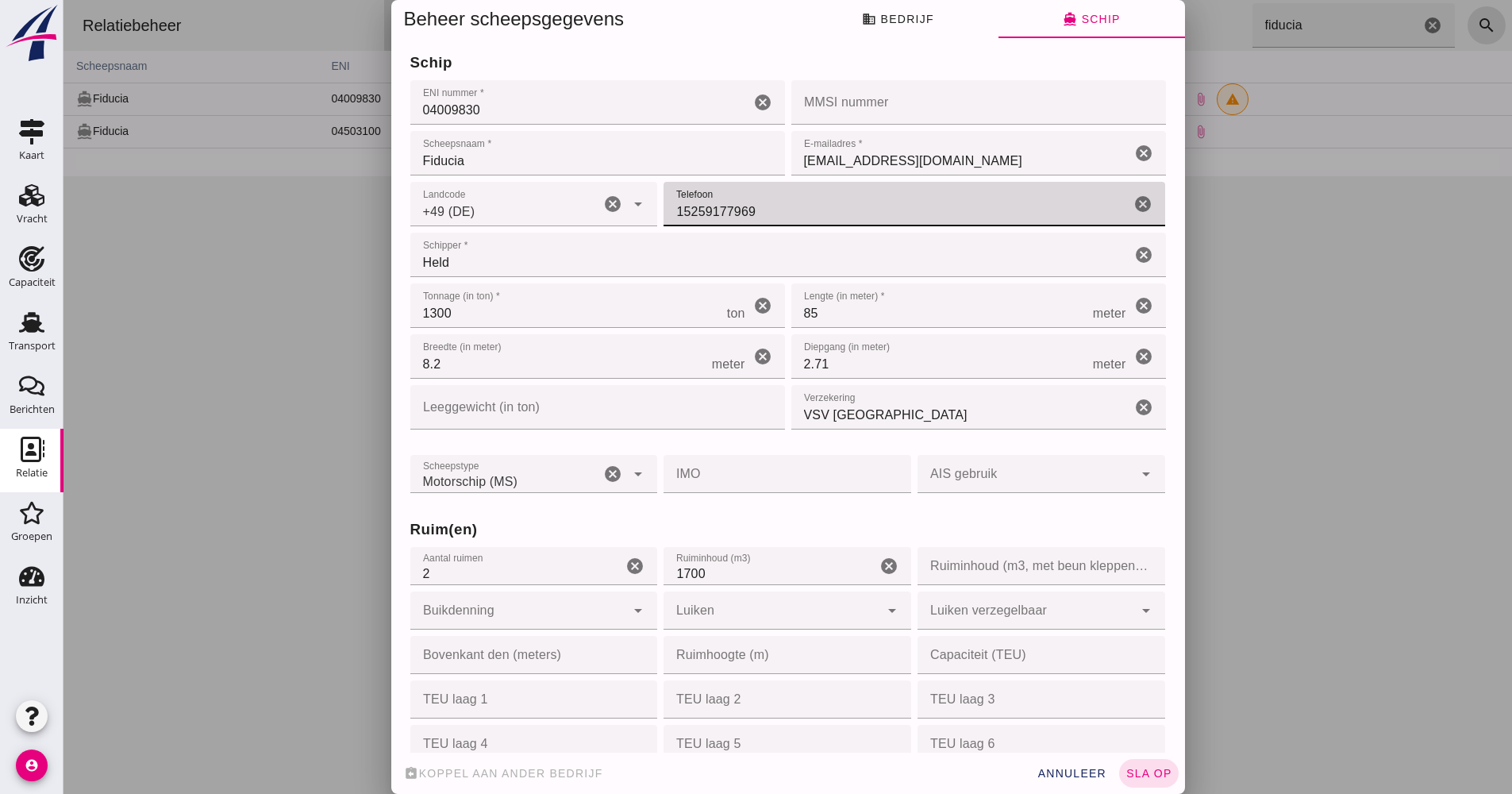
drag, startPoint x: 774, startPoint y: 217, endPoint x: 698, endPoint y: 207, distance: 76.7
click at [634, 229] on div "Landcode Landcode +49 (DE) +49 (DE) cancel arrow_drop_down Telefoon Telefoon 15…" at bounding box center [788, 255] width 762 height 51
paste input "73 51 20 234"
type input "173 51 20 234"
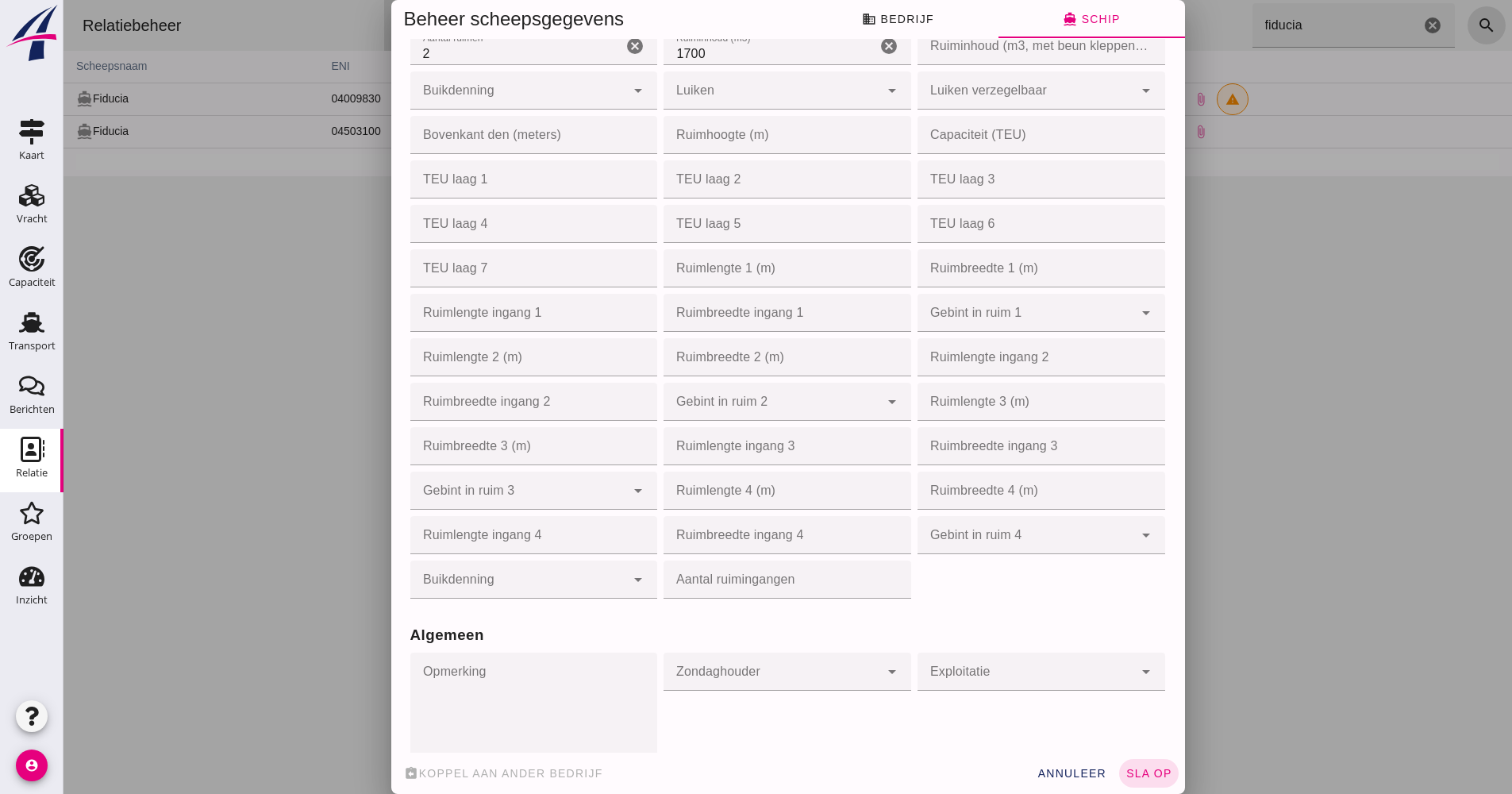
scroll to position [1330, 0]
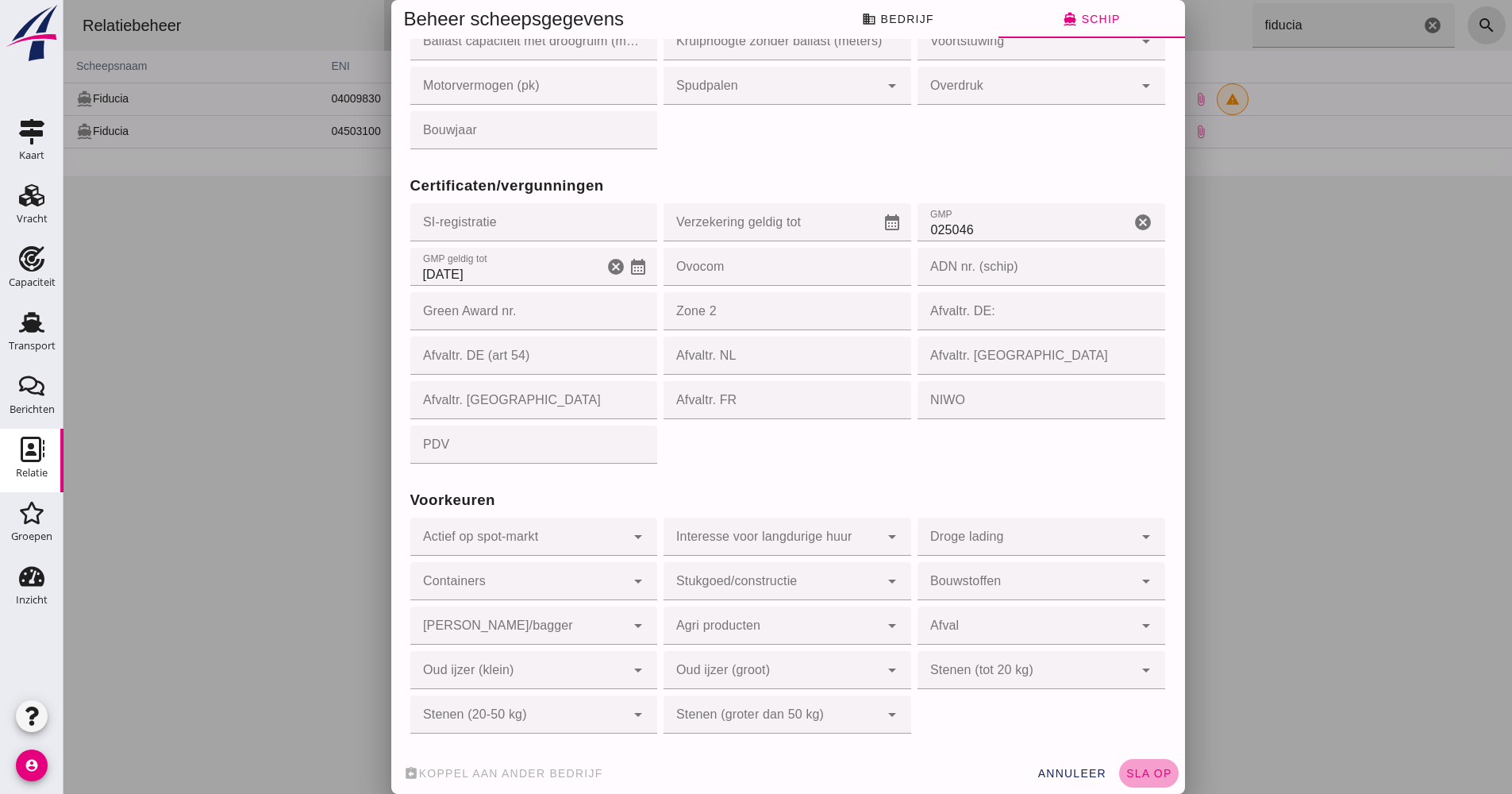
click span "sla op"
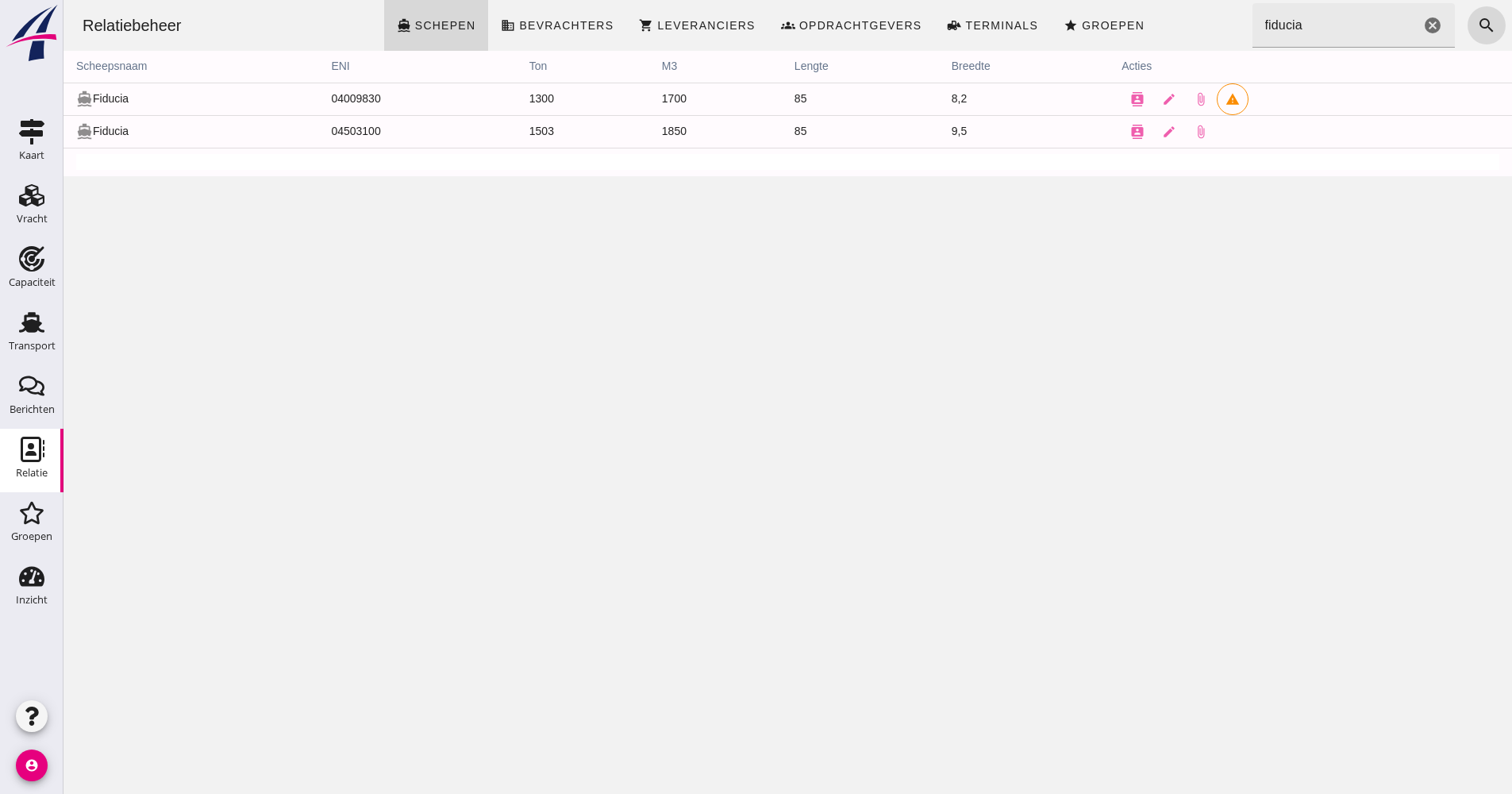
scroll to position [0, 0]
